Goal: Task Accomplishment & Management: Use online tool/utility

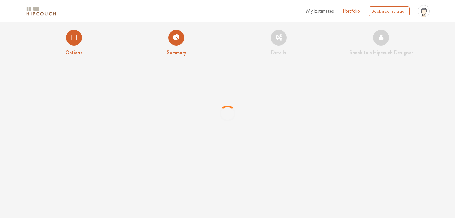
click at [319, 11] on span "My Estimates" at bounding box center [320, 10] width 28 height 7
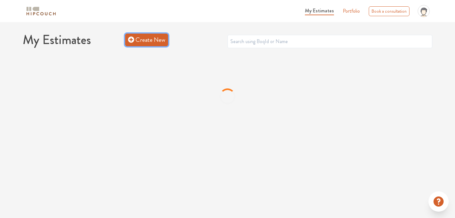
click at [152, 42] on link "Create New" at bounding box center [146, 40] width 43 height 13
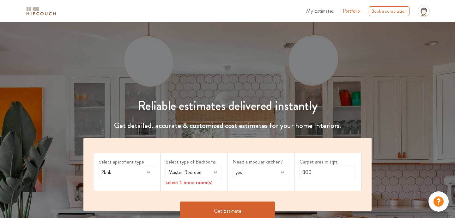
click at [216, 172] on icon at bounding box center [215, 172] width 3 height 2
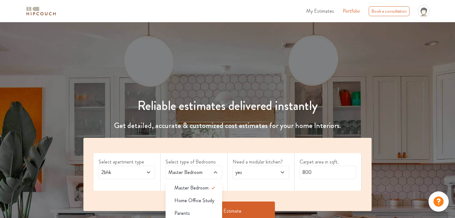
click at [262, 187] on div "Need a modular kitchen? yes" at bounding box center [261, 172] width 67 height 38
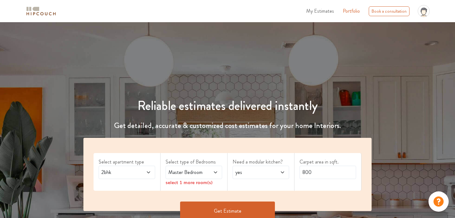
scroll to position [127, 0]
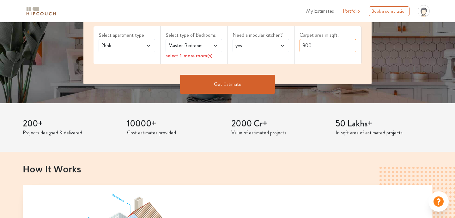
drag, startPoint x: 314, startPoint y: 46, endPoint x: 302, endPoint y: 48, distance: 12.6
click at [302, 48] on input "800" at bounding box center [328, 45] width 57 height 13
type input "8"
type input "717"
click at [266, 46] on span "yes" at bounding box center [253, 46] width 38 height 8
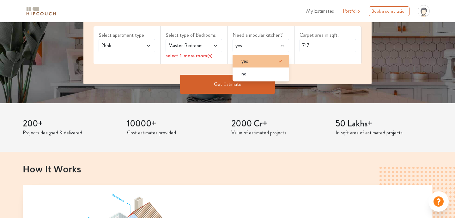
click at [258, 61] on div "yes" at bounding box center [263, 61] width 53 height 8
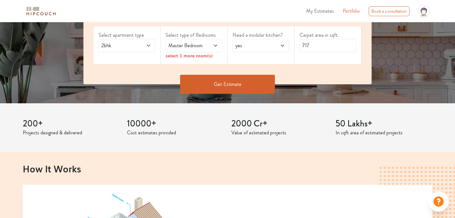
click at [210, 50] on div "Master Bedroom" at bounding box center [194, 45] width 57 height 13
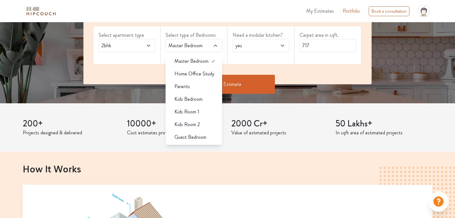
click at [201, 102] on span "Kids Bedroom" at bounding box center [189, 99] width 28 height 8
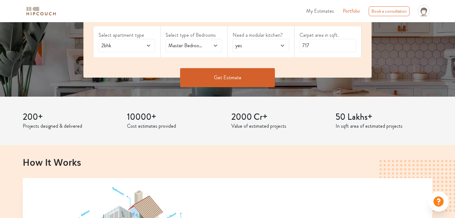
click at [242, 79] on button "Get Estimate" at bounding box center [227, 77] width 95 height 19
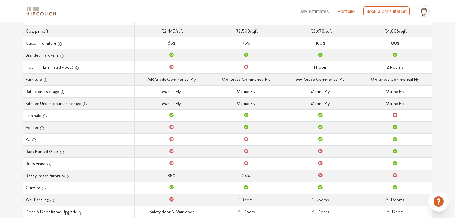
scroll to position [125, 0]
